Goal: Information Seeking & Learning: Learn about a topic

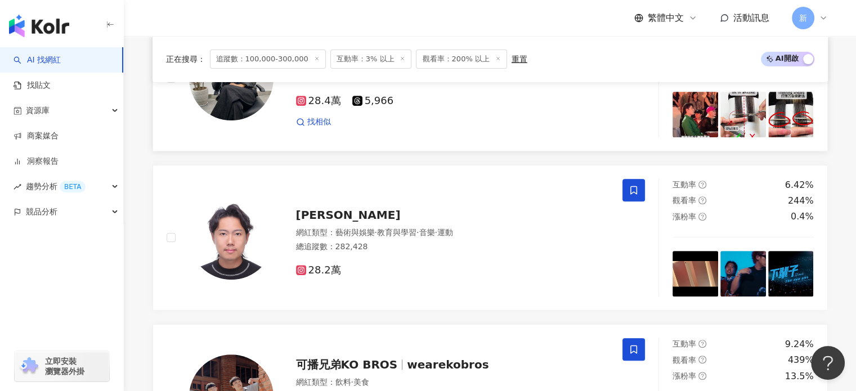
scroll to position [469, 0]
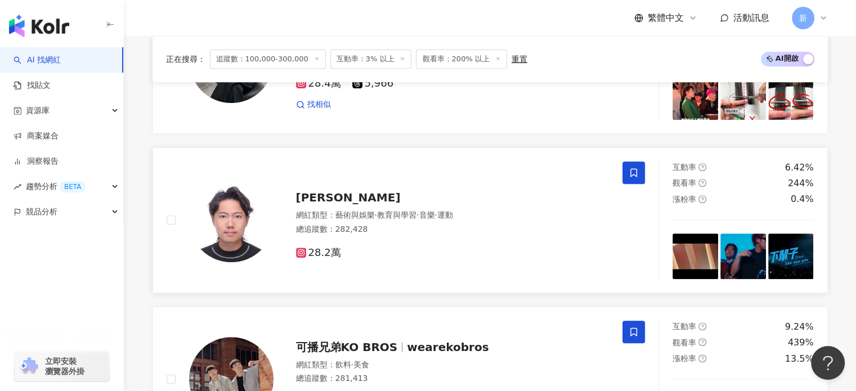
click at [343, 217] on span "藝術與娛樂" at bounding box center [354, 215] width 39 height 9
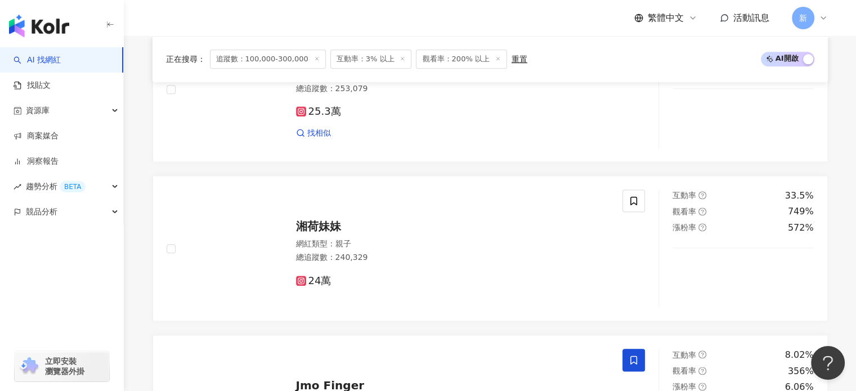
scroll to position [1126, 0]
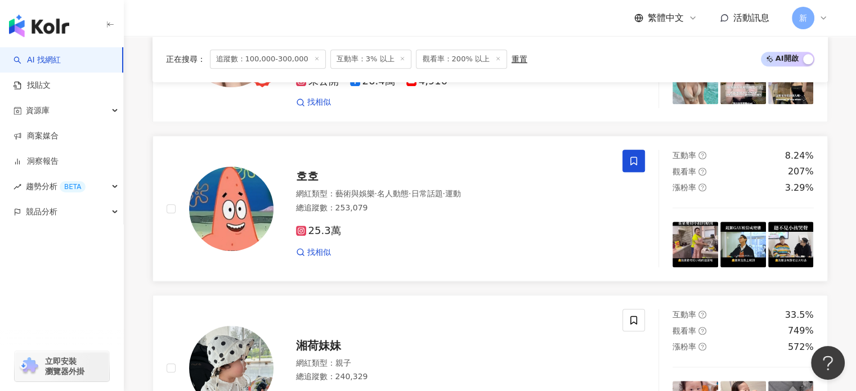
click at [322, 233] on span "25.3萬" at bounding box center [318, 231] width 45 height 12
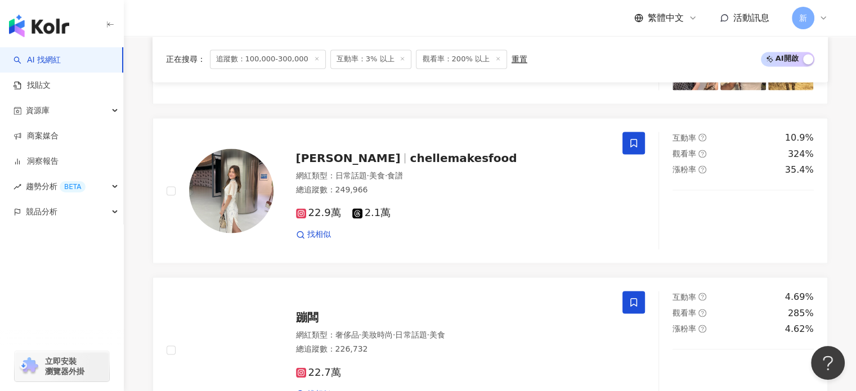
scroll to position [1782, 0]
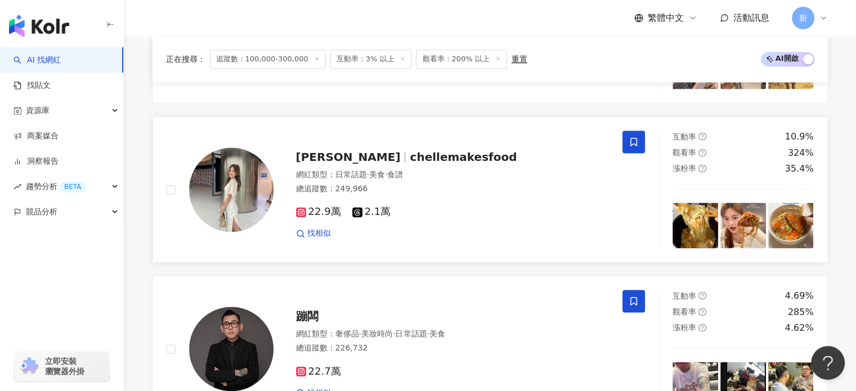
click at [227, 185] on img at bounding box center [231, 189] width 84 height 84
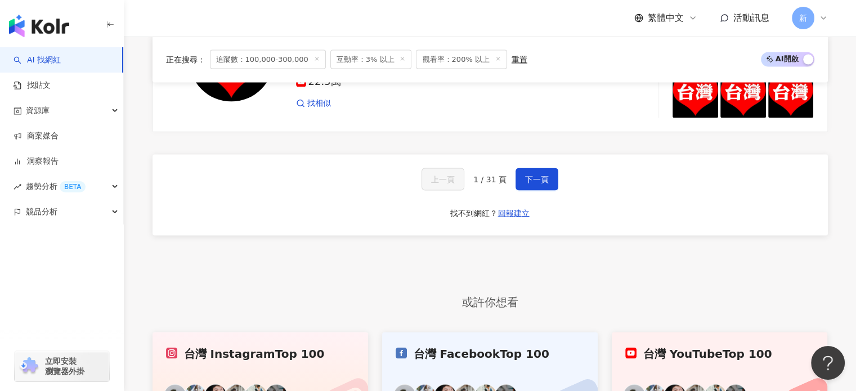
scroll to position [2251, 0]
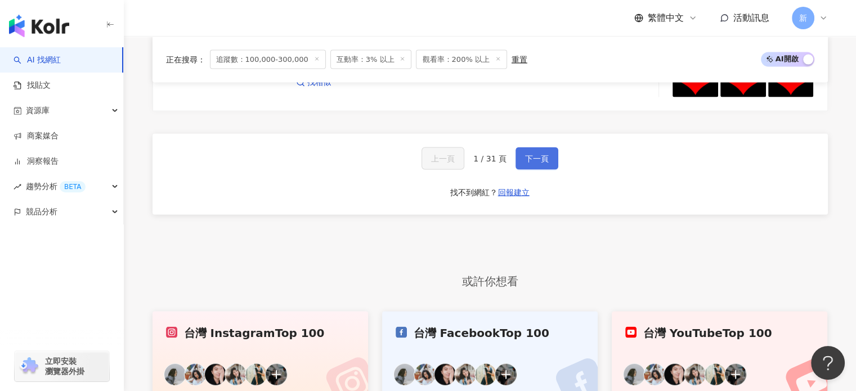
click at [532, 154] on span "下一頁" at bounding box center [537, 158] width 24 height 9
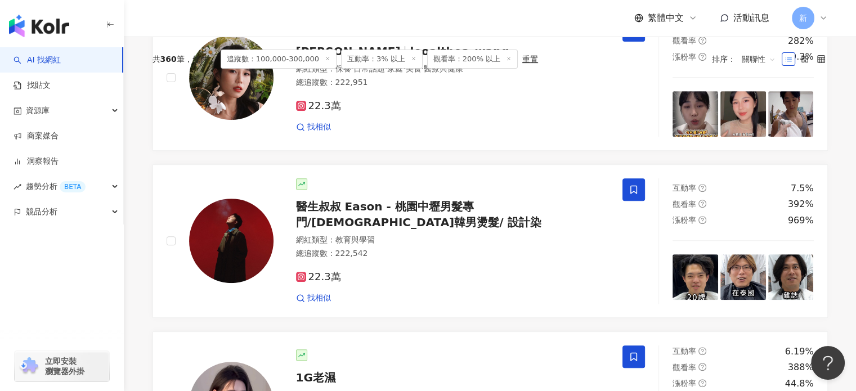
scroll to position [375, 0]
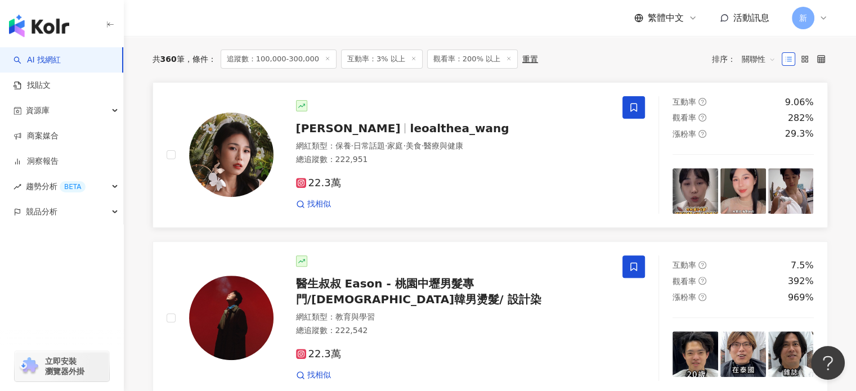
click at [245, 168] on img at bounding box center [231, 155] width 84 height 84
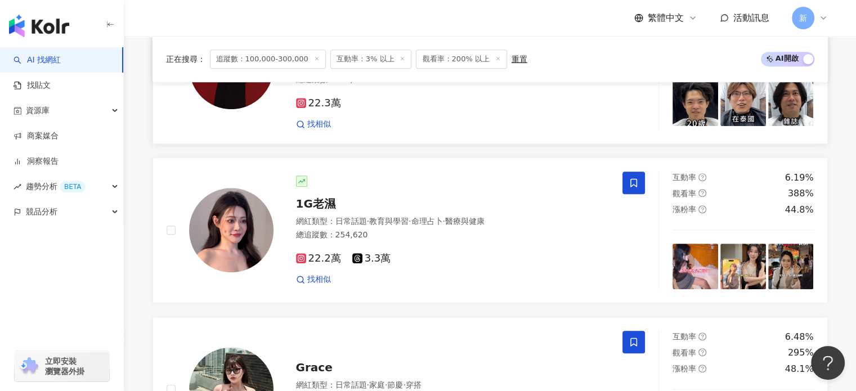
scroll to position [656, 0]
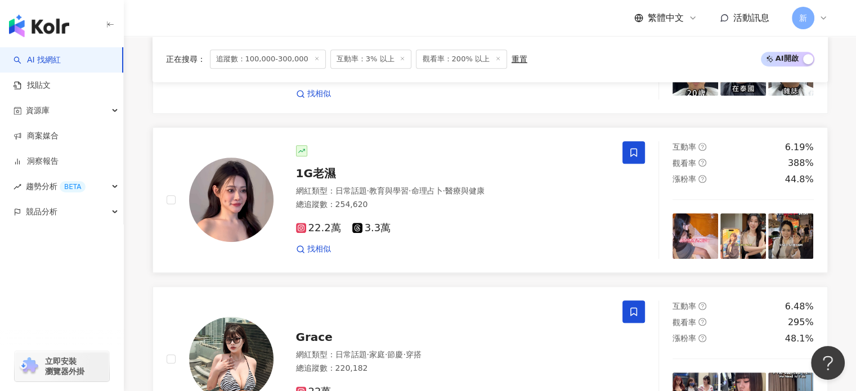
click at [270, 203] on img at bounding box center [231, 200] width 84 height 84
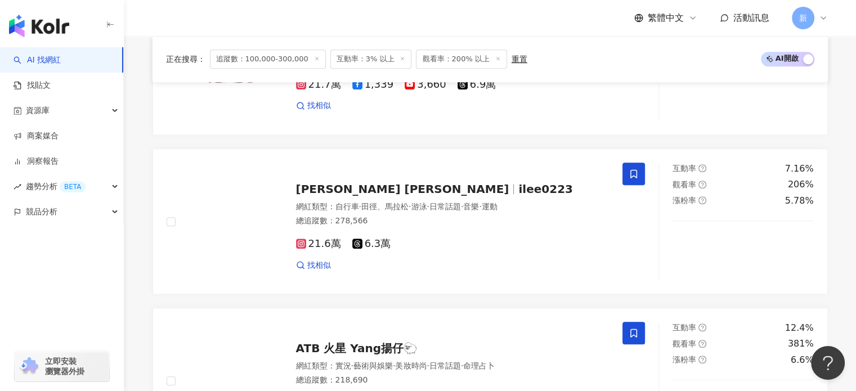
scroll to position [1126, 0]
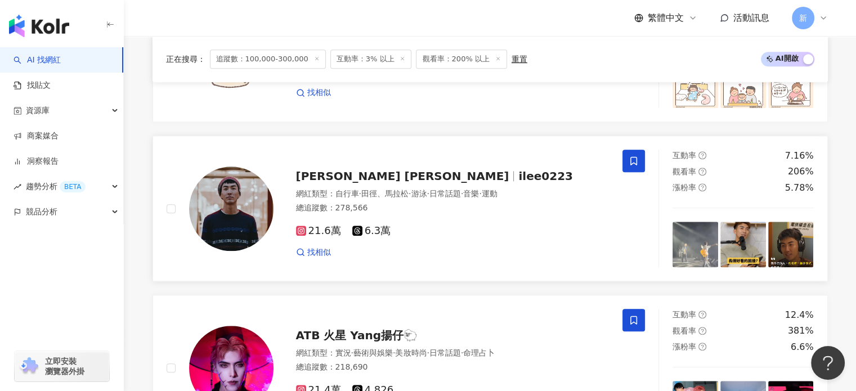
click at [486, 207] on div "總追蹤數 ： 278,566" at bounding box center [453, 208] width 314 height 11
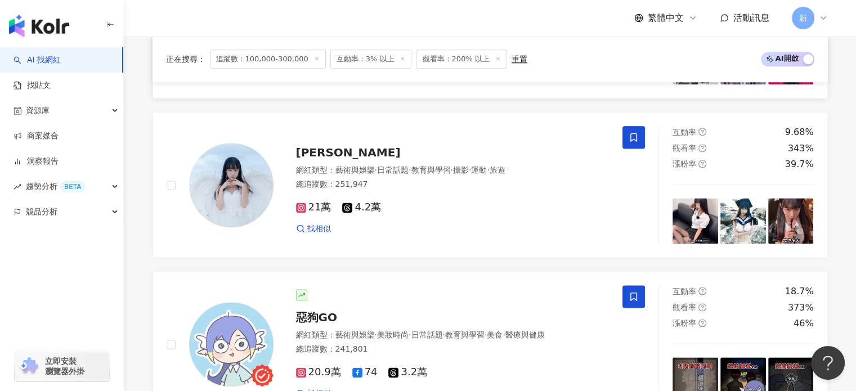
scroll to position [1501, 0]
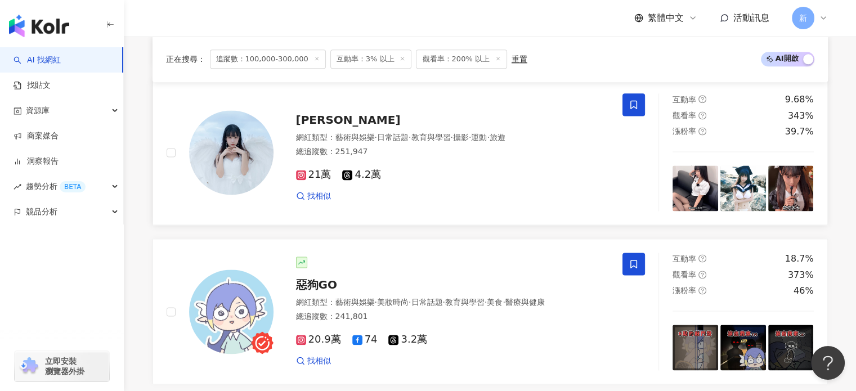
click at [250, 159] on img at bounding box center [231, 152] width 84 height 84
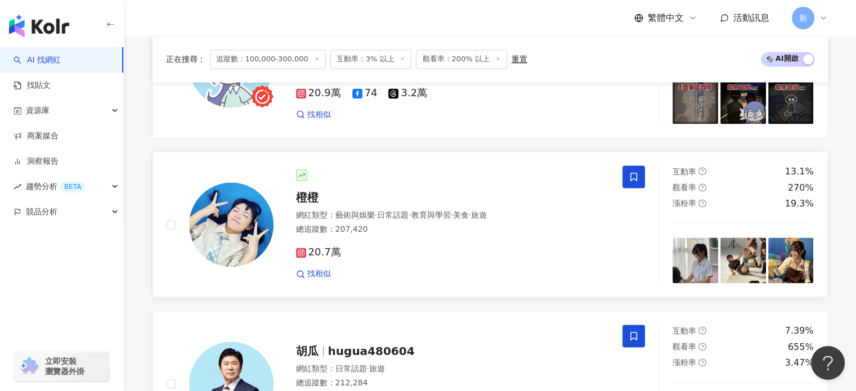
scroll to position [1782, 0]
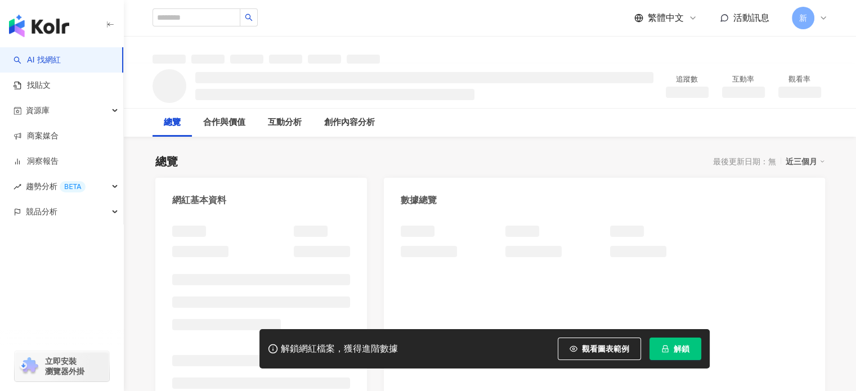
scroll to position [93, 0]
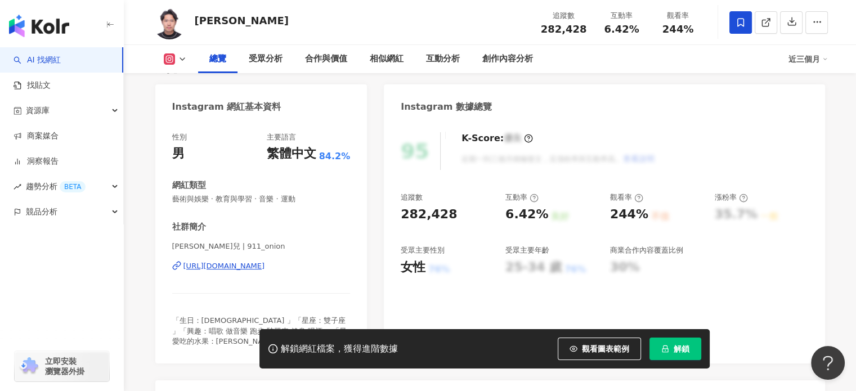
scroll to position [187, 0]
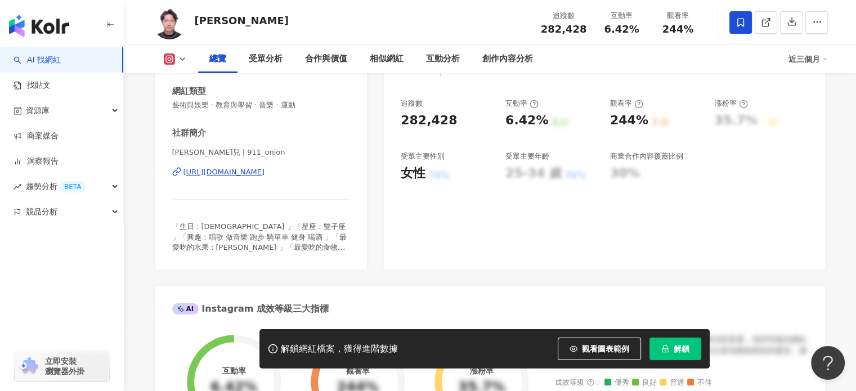
click at [265, 171] on div "https://www.instagram.com/911_onion/" at bounding box center [224, 172] width 82 height 10
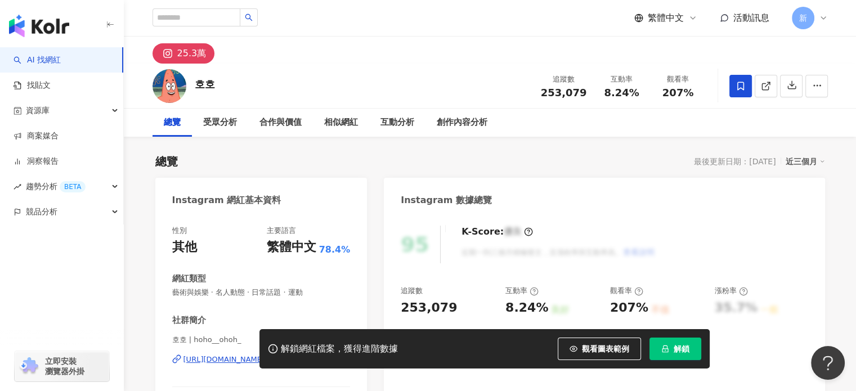
scroll to position [187, 0]
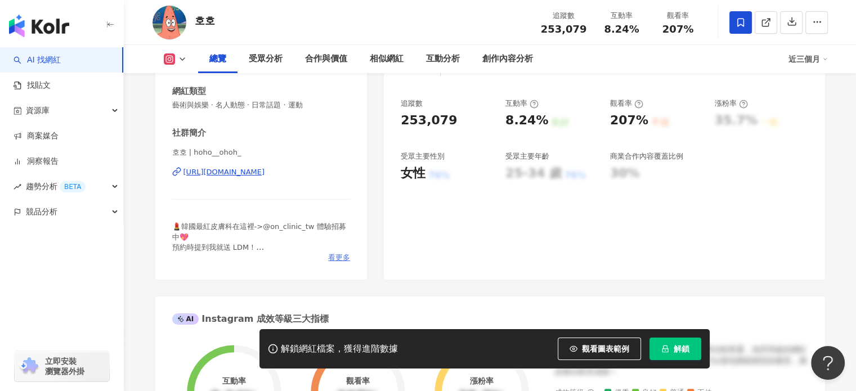
click at [338, 258] on span "看更多" at bounding box center [339, 258] width 22 height 10
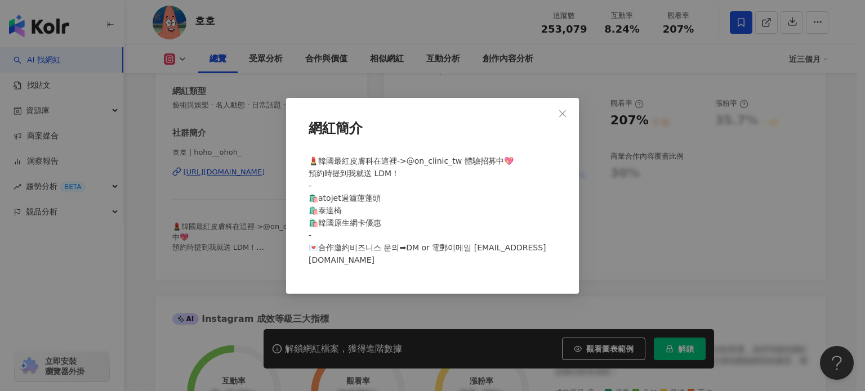
click at [251, 209] on div "網紅簡介 💄韓國最紅皮膚科在這裡->@on_clinic_tw 體驗招募中💖 預約時提到我就送 LDM！ - 🛍️atojet過濾蓮蓬頭 🛍️泰達椅 🛍️韓國…" at bounding box center [432, 195] width 865 height 391
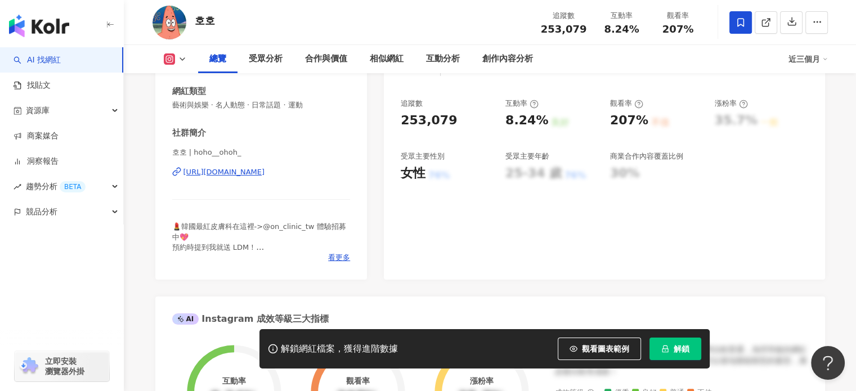
click at [262, 173] on div "https://www.instagram.com/hoho__ohoh_/" at bounding box center [224, 172] width 82 height 10
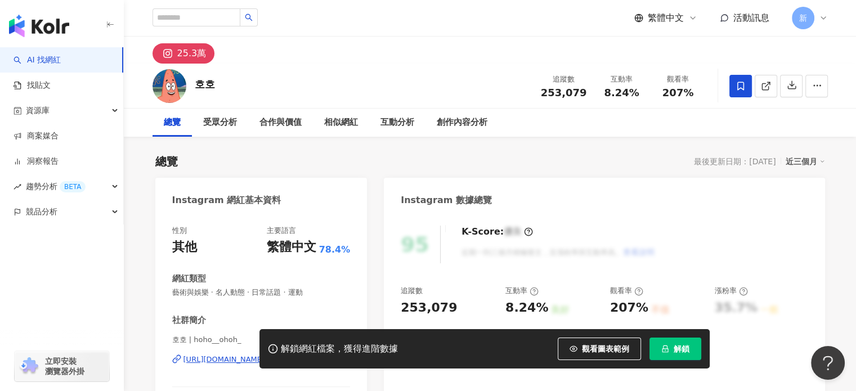
scroll to position [93, 0]
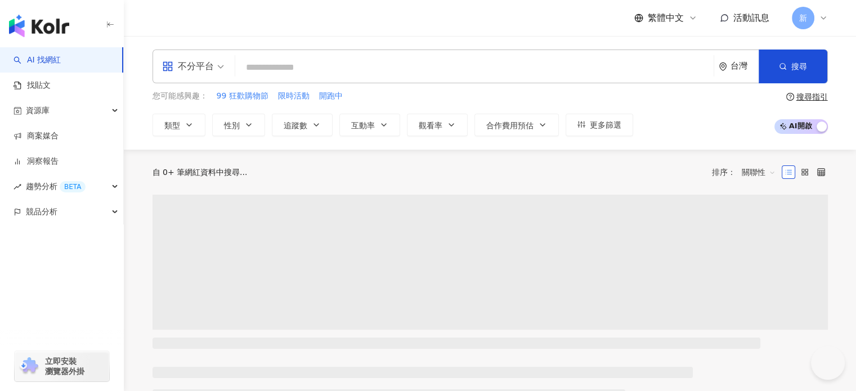
click at [322, 66] on input "search" at bounding box center [474, 67] width 469 height 21
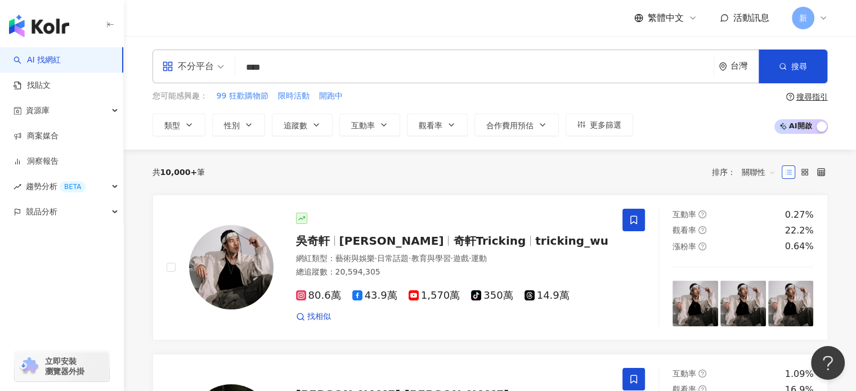
type input "****"
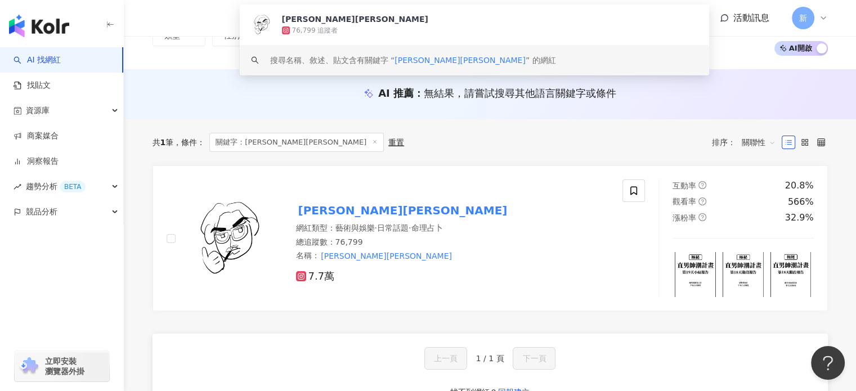
scroll to position [93, 0]
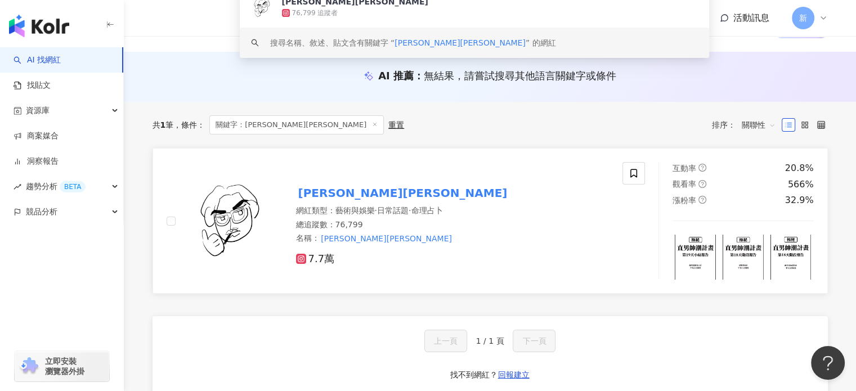
click at [319, 187] on mark "[PERSON_NAME][PERSON_NAME]" at bounding box center [403, 193] width 214 height 18
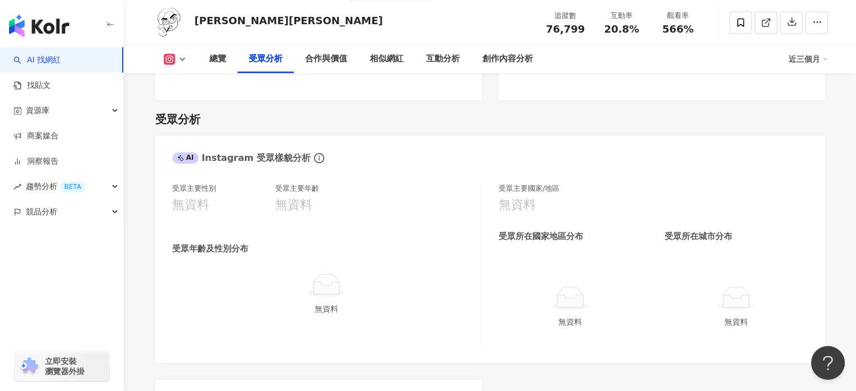
scroll to position [938, 0]
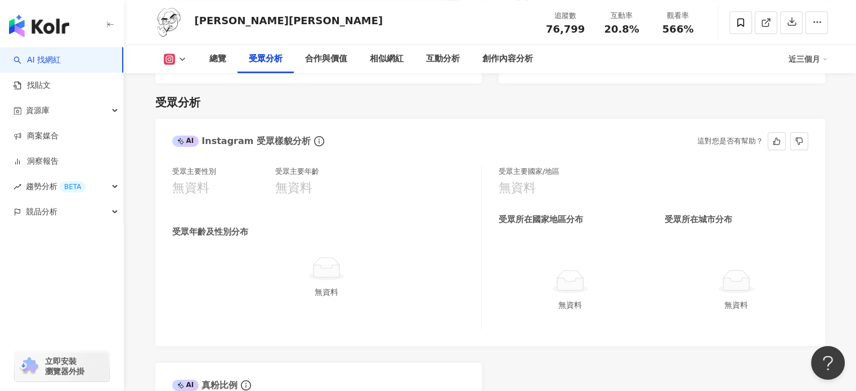
click at [314, 136] on icon "info-circle" at bounding box center [319, 141] width 10 height 10
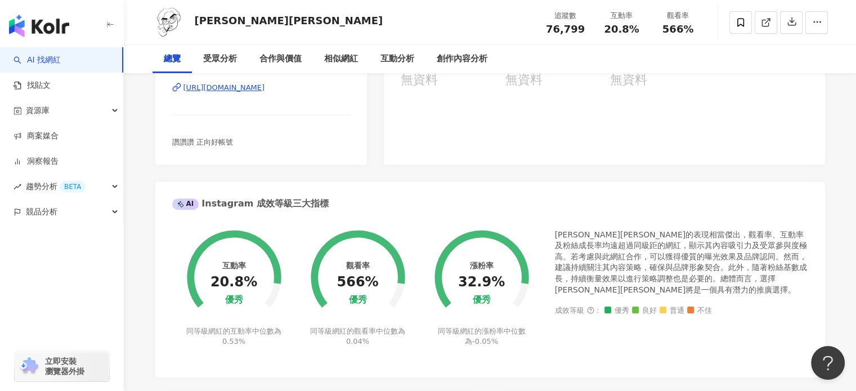
scroll to position [0, 0]
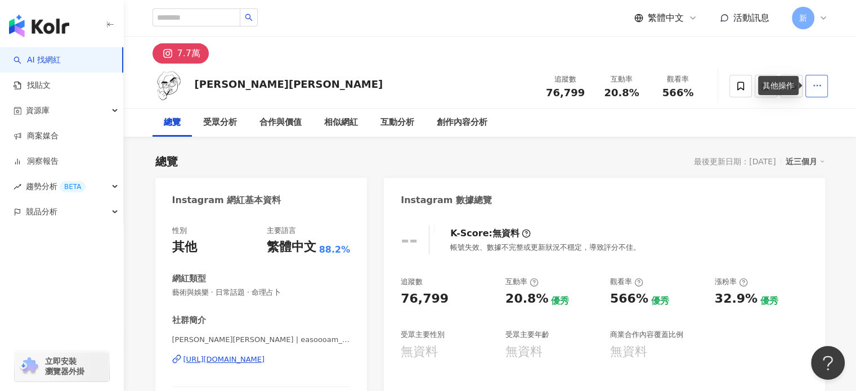
click at [815, 86] on icon "button" at bounding box center [817, 85] width 10 height 10
click at [818, 360] on button "Open Beacon popover" at bounding box center [826, 361] width 34 height 34
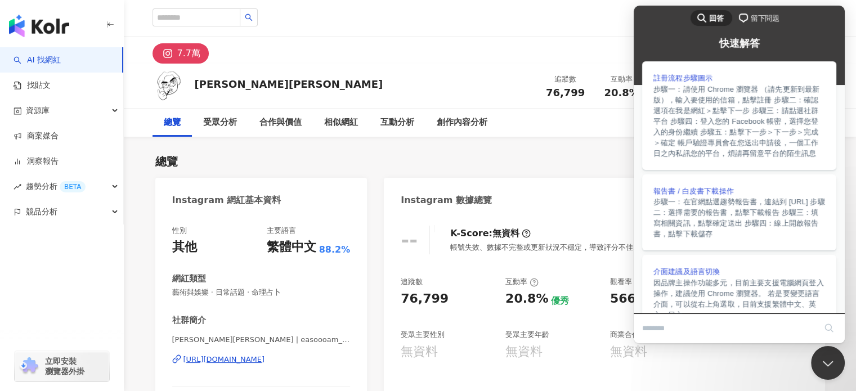
click at [579, 164] on div "總覽 最後更新日期：2025/8/13 近三個月" at bounding box center [490, 162] width 670 height 16
click at [822, 361] on button "Close Beacon popover" at bounding box center [826, 361] width 34 height 34
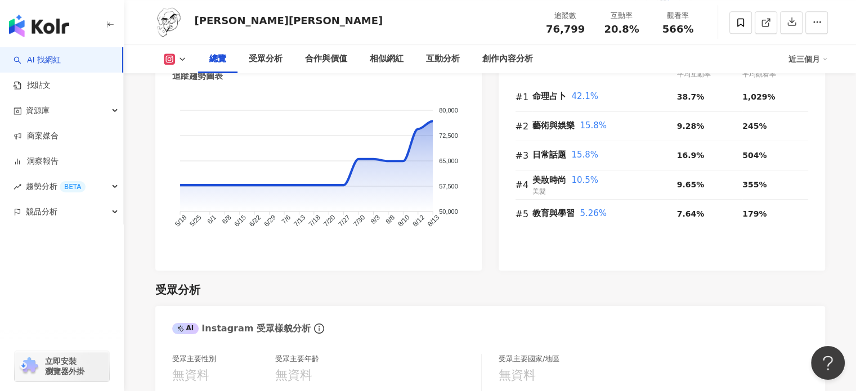
scroll to position [938, 0]
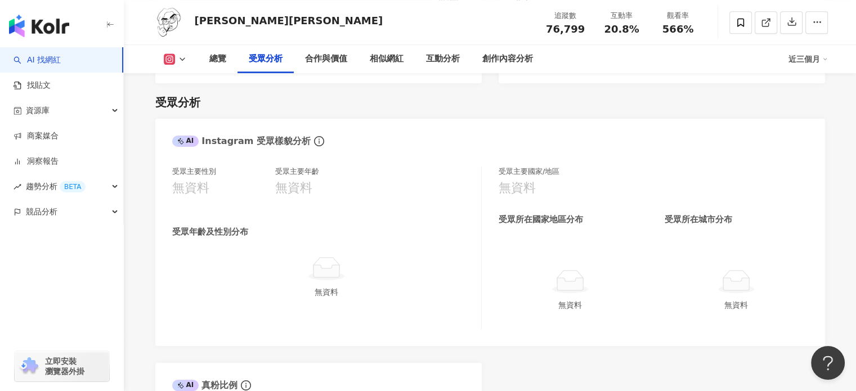
click at [807, 56] on div "近三個月" at bounding box center [808, 59] width 39 height 18
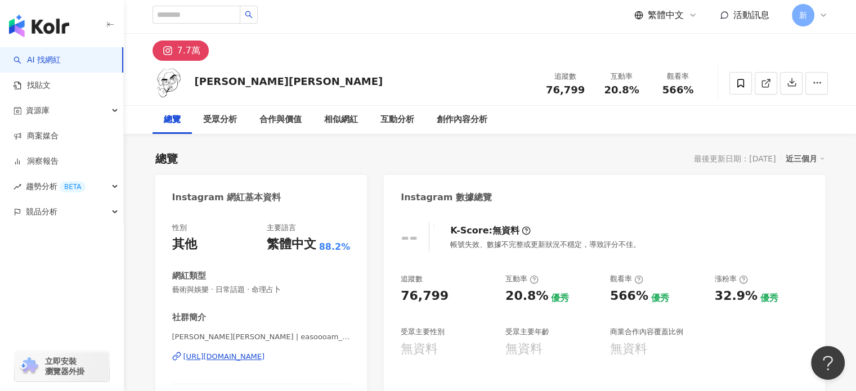
scroll to position [0, 0]
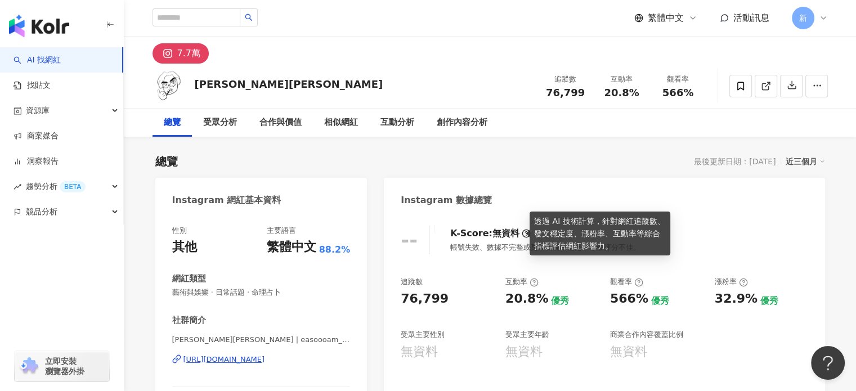
click at [522, 229] on icon at bounding box center [526, 233] width 9 height 9
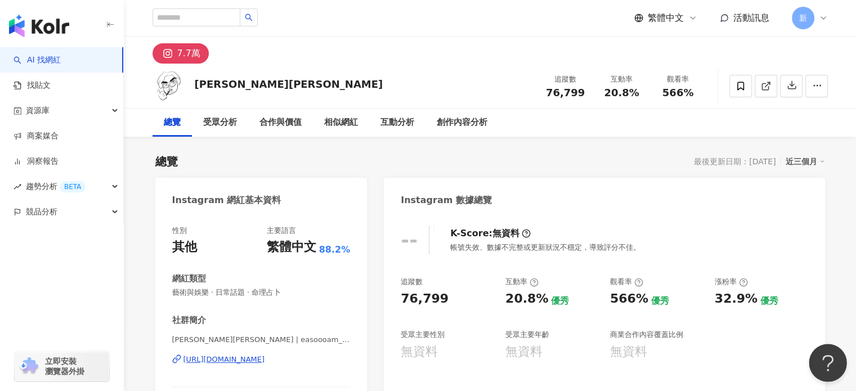
click at [832, 365] on button "Open Beacon popover" at bounding box center [826, 361] width 34 height 34
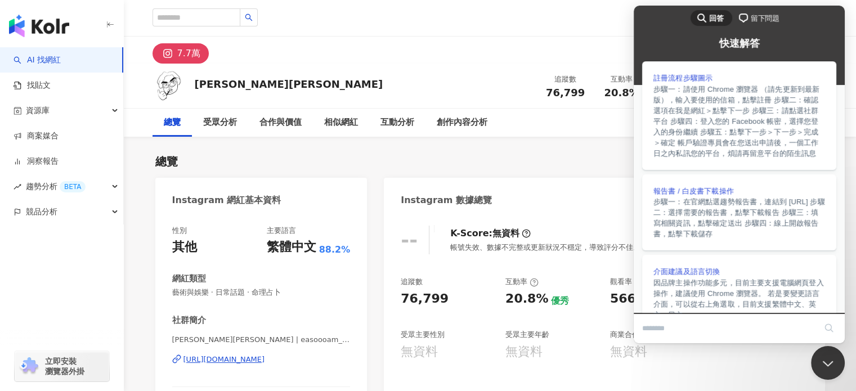
click at [751, 14] on span "留下問題" at bounding box center [765, 18] width 29 height 11
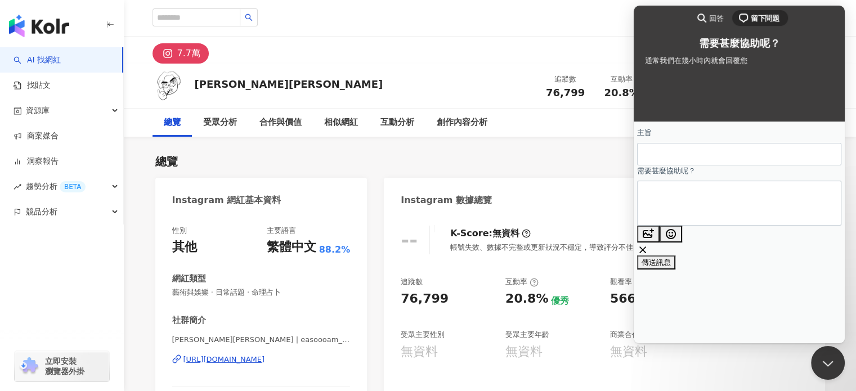
click at [745, 155] on input "主旨" at bounding box center [739, 154] width 186 height 20
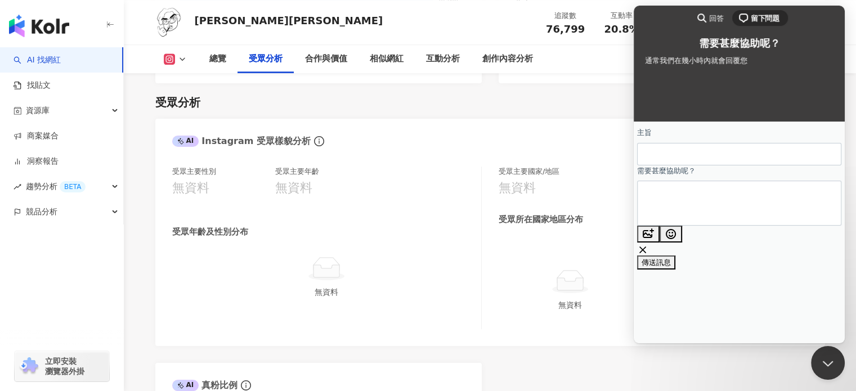
scroll to position [844, 0]
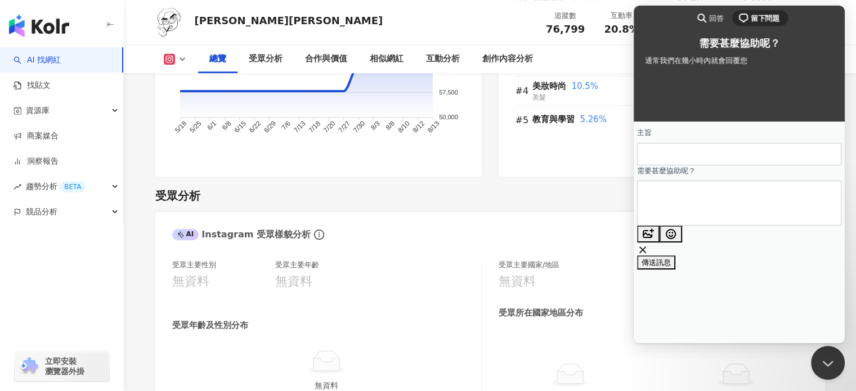
click at [774, 154] on input "主旨" at bounding box center [739, 154] width 186 height 20
type input "********"
click at [731, 207] on textarea "需要甚麼協助呢？" at bounding box center [688, 203] width 85 height 44
click at [660, 240] on button "image-plus" at bounding box center [648, 234] width 23 height 17
click at [719, 225] on textarea "********" at bounding box center [688, 203] width 85 height 44
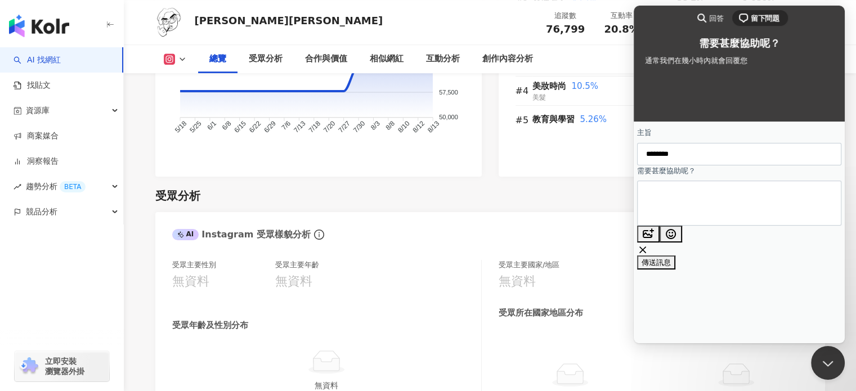
type textarea "**********"
click at [660, 235] on button "image-plus" at bounding box center [648, 234] width 23 height 17
type input "**********"
type textarea "**********"
click at [671, 272] on span "傳送訊息" at bounding box center [656, 276] width 29 height 8
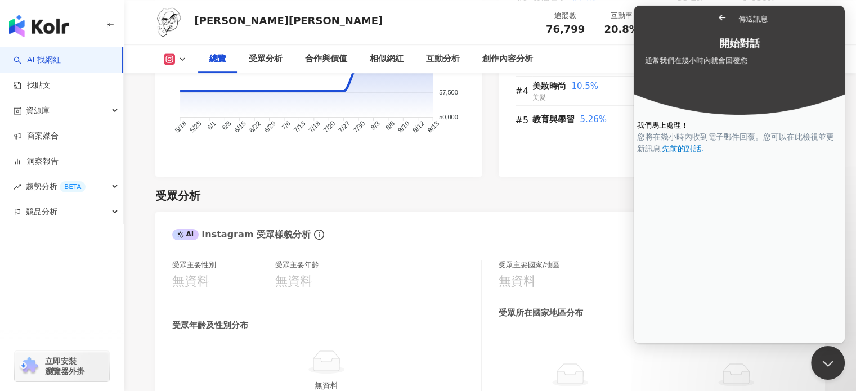
click at [548, 188] on div "受眾分析" at bounding box center [490, 196] width 670 height 16
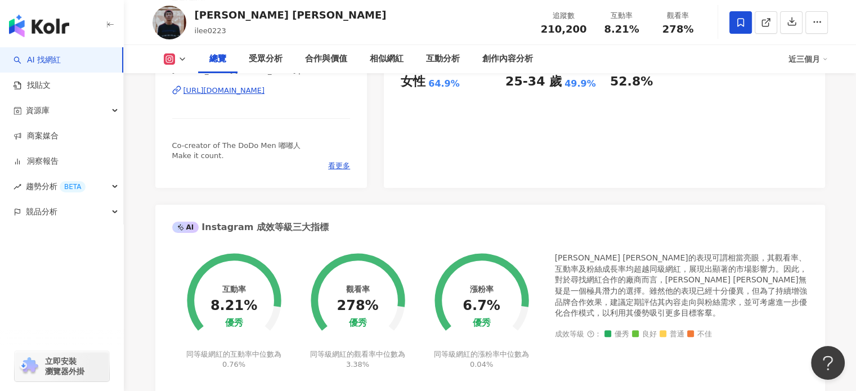
scroll to position [93, 0]
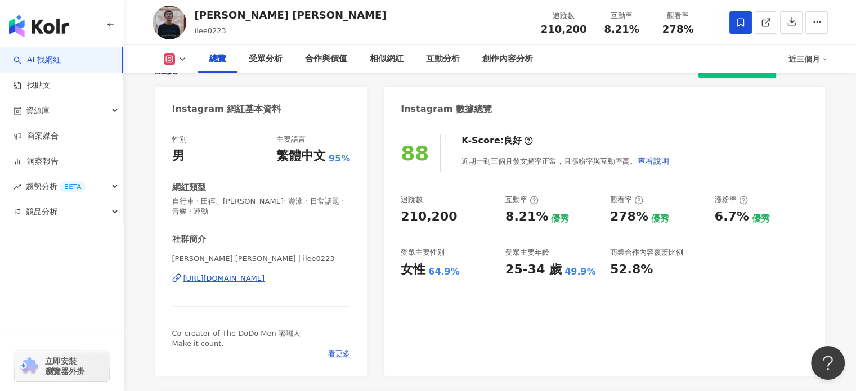
click at [265, 275] on div "[URL][DOMAIN_NAME]" at bounding box center [224, 279] width 82 height 10
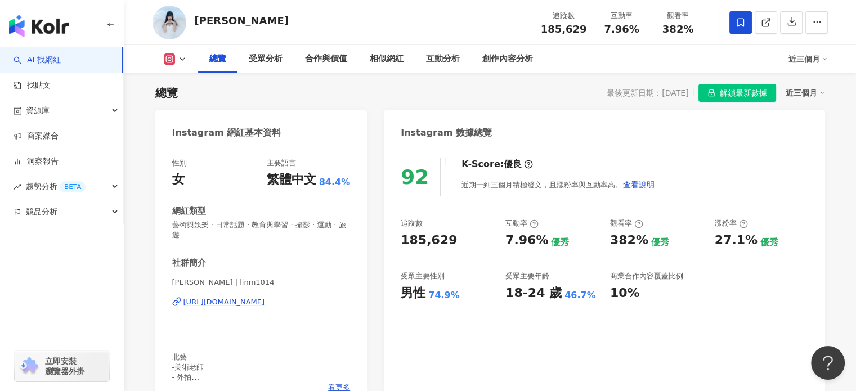
scroll to position [187, 0]
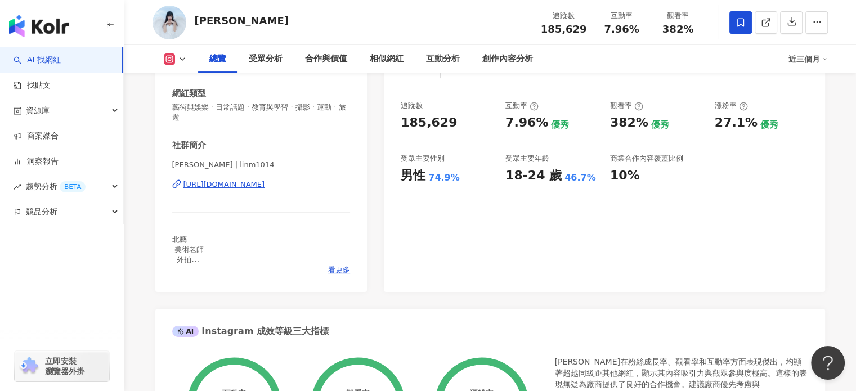
click at [265, 189] on div "[URL][DOMAIN_NAME]" at bounding box center [224, 185] width 82 height 10
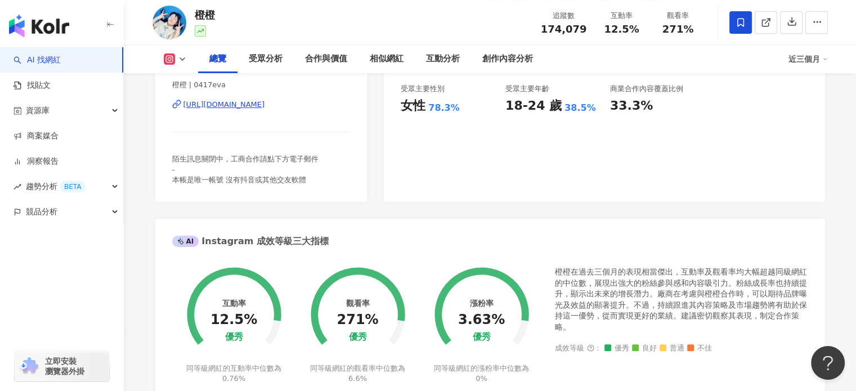
scroll to position [187, 0]
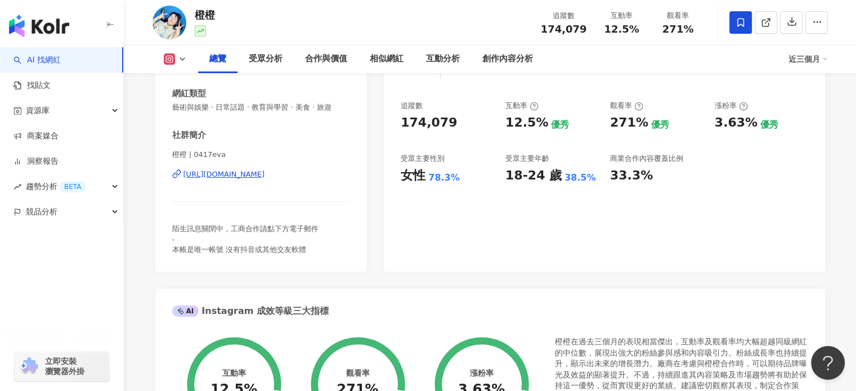
click at [265, 175] on div "[URL][DOMAIN_NAME]" at bounding box center [224, 174] width 82 height 10
